Goal: Go to known website: Access a specific website the user already knows

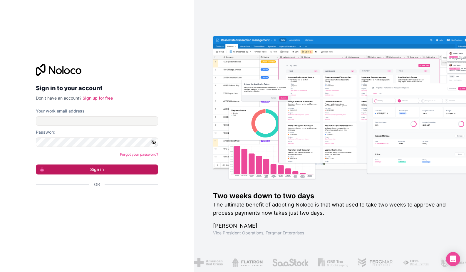
type input "**********"
click at [97, 168] on button "Sign in" at bounding box center [97, 169] width 122 height 10
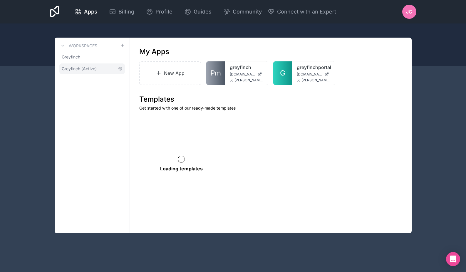
click at [107, 70] on link "Greyfinch (Active)" at bounding box center [91, 68] width 65 height 11
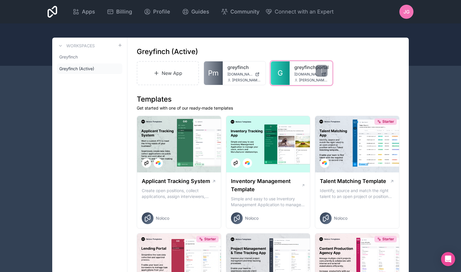
click at [312, 69] on link "greyfinchportal" at bounding box center [310, 67] width 33 height 7
